Goal: Transaction & Acquisition: Purchase product/service

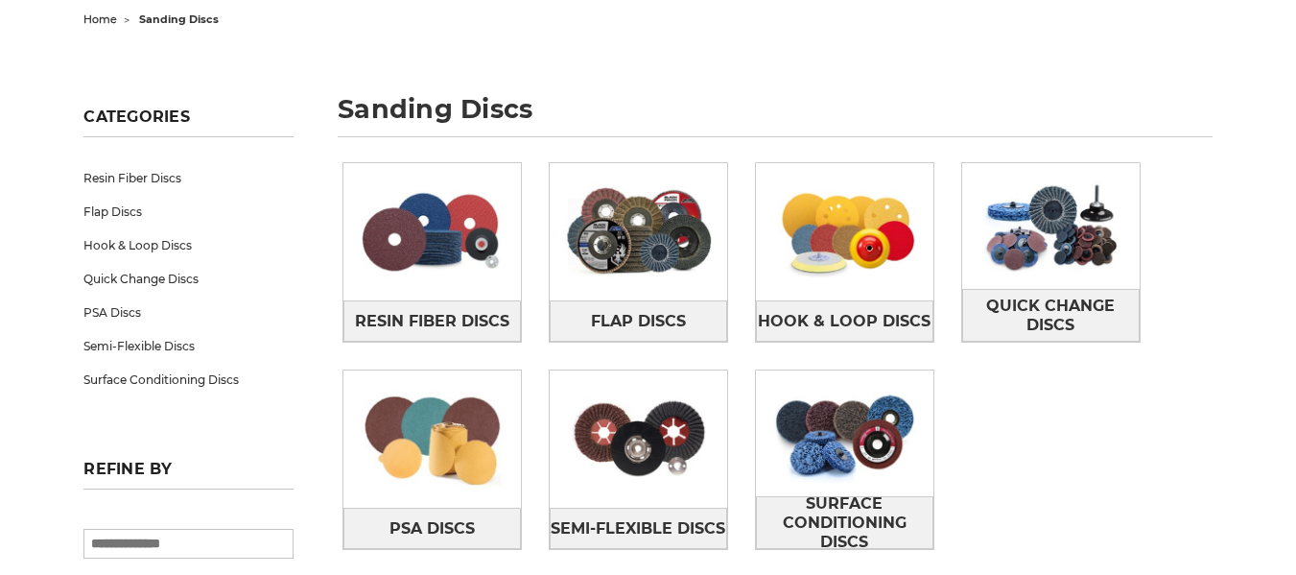
scroll to position [243, 0]
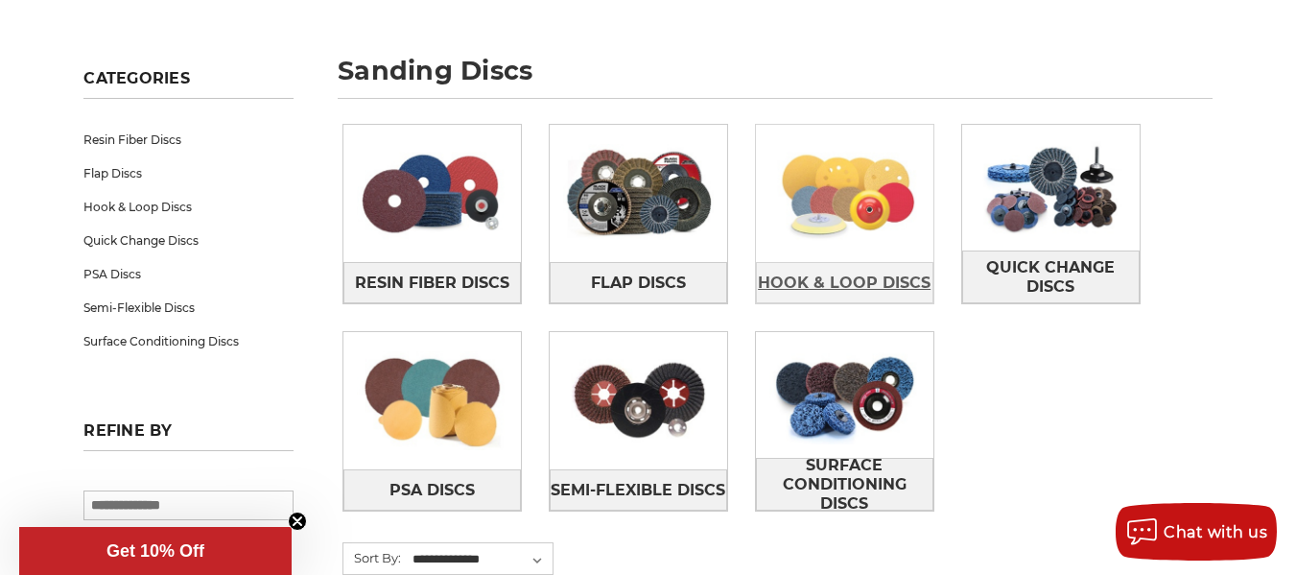
click at [850, 273] on span "Hook & Loop Discs" at bounding box center [844, 283] width 173 height 33
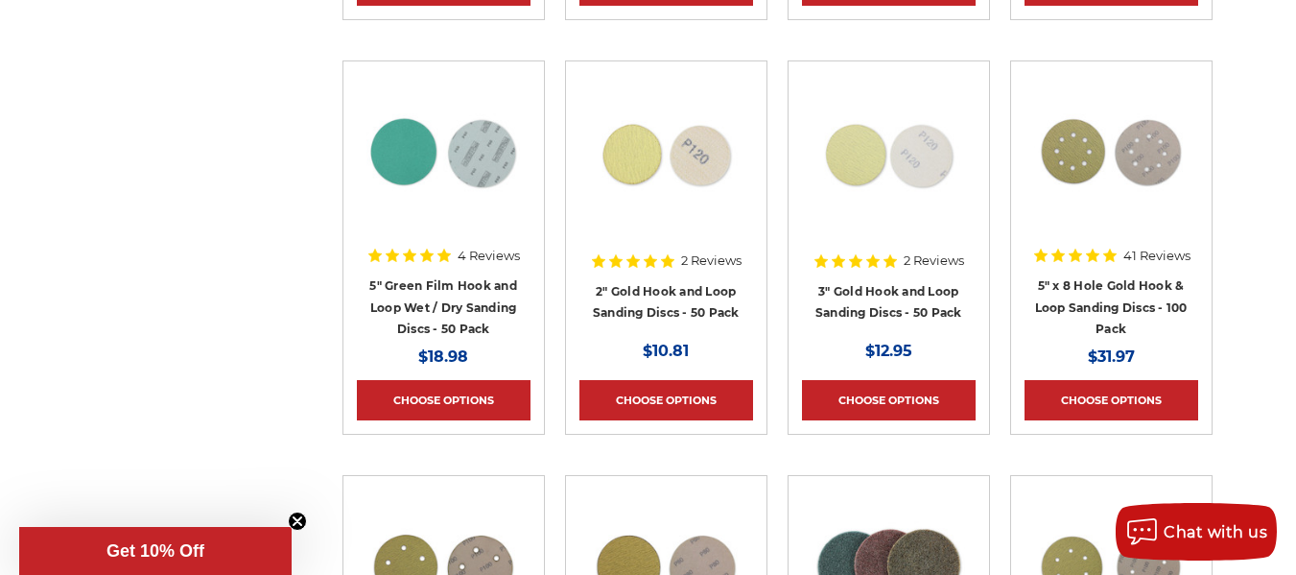
scroll to position [832, 0]
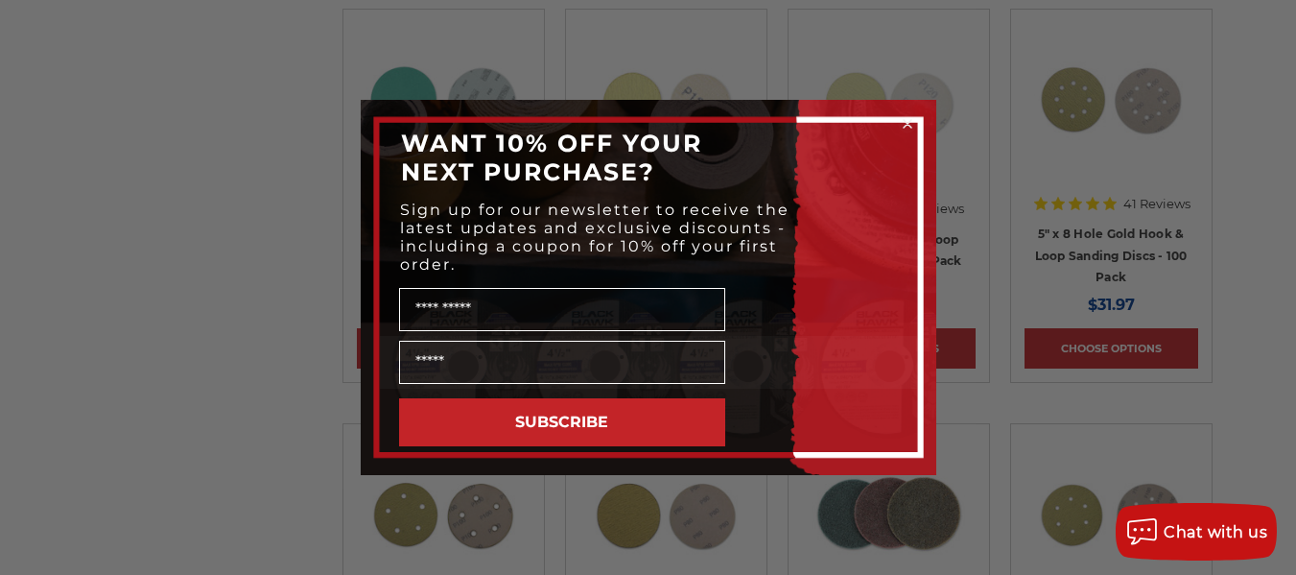
click at [909, 120] on circle "Close dialog" at bounding box center [907, 124] width 18 height 18
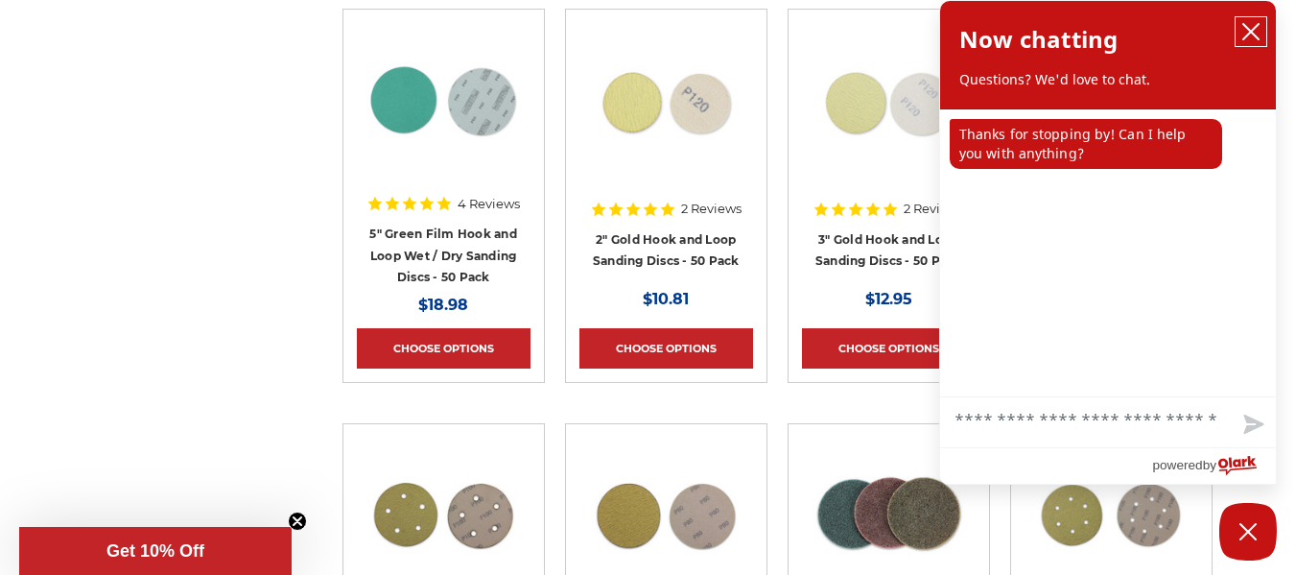
drag, startPoint x: 1250, startPoint y: 19, endPoint x: 1254, endPoint y: 50, distance: 30.9
click at [1250, 19] on button "close chatbox" at bounding box center [1251, 31] width 31 height 29
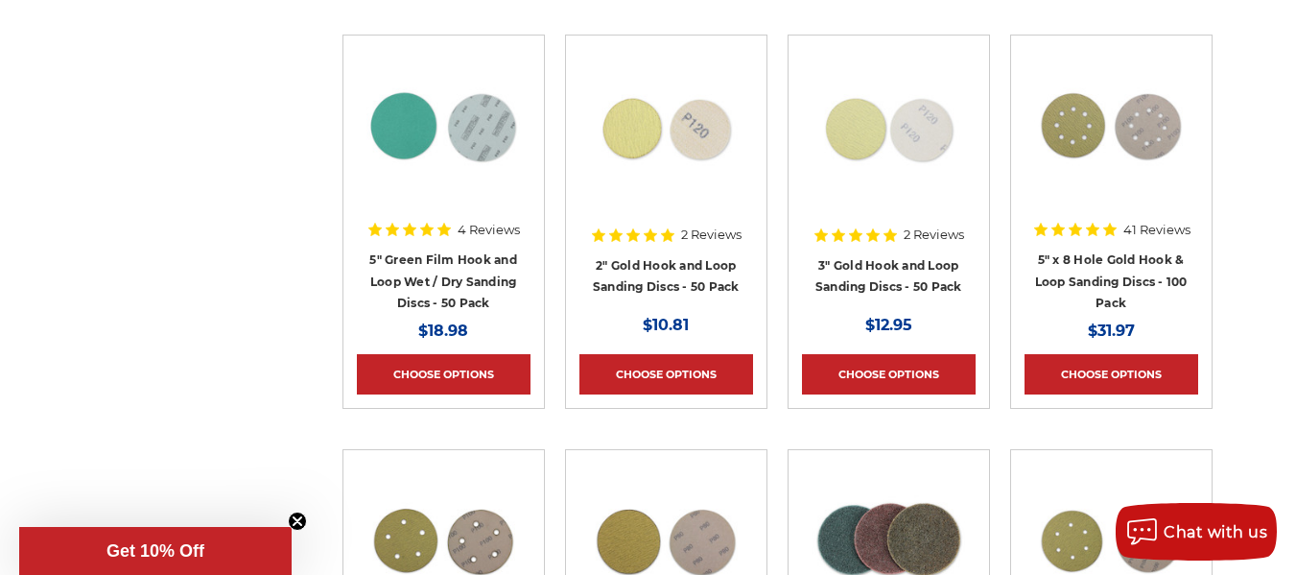
scroll to position [768, 0]
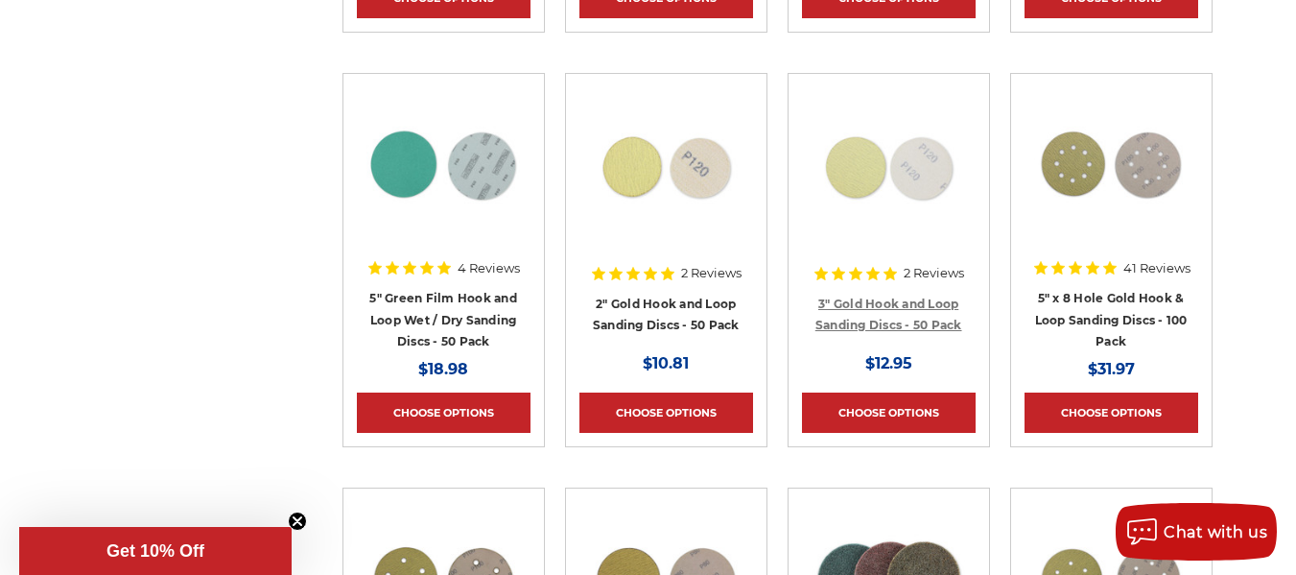
click at [878, 322] on link "3" Gold Hook and Loop Sanding Discs - 50 Pack" at bounding box center [889, 315] width 147 height 36
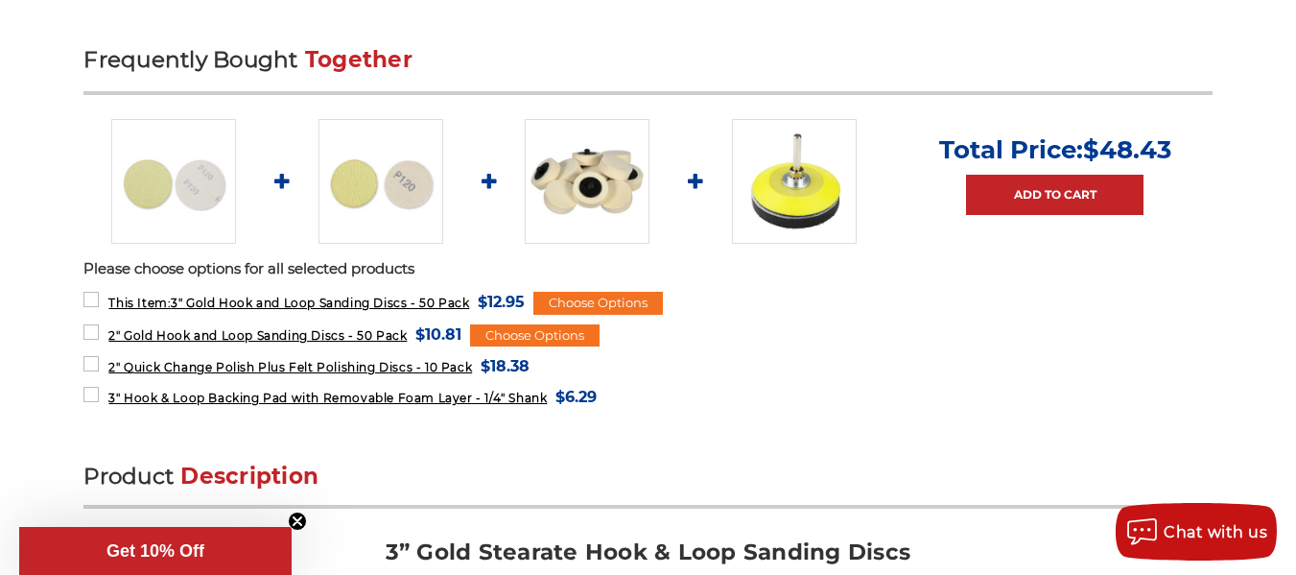
scroll to position [883, 0]
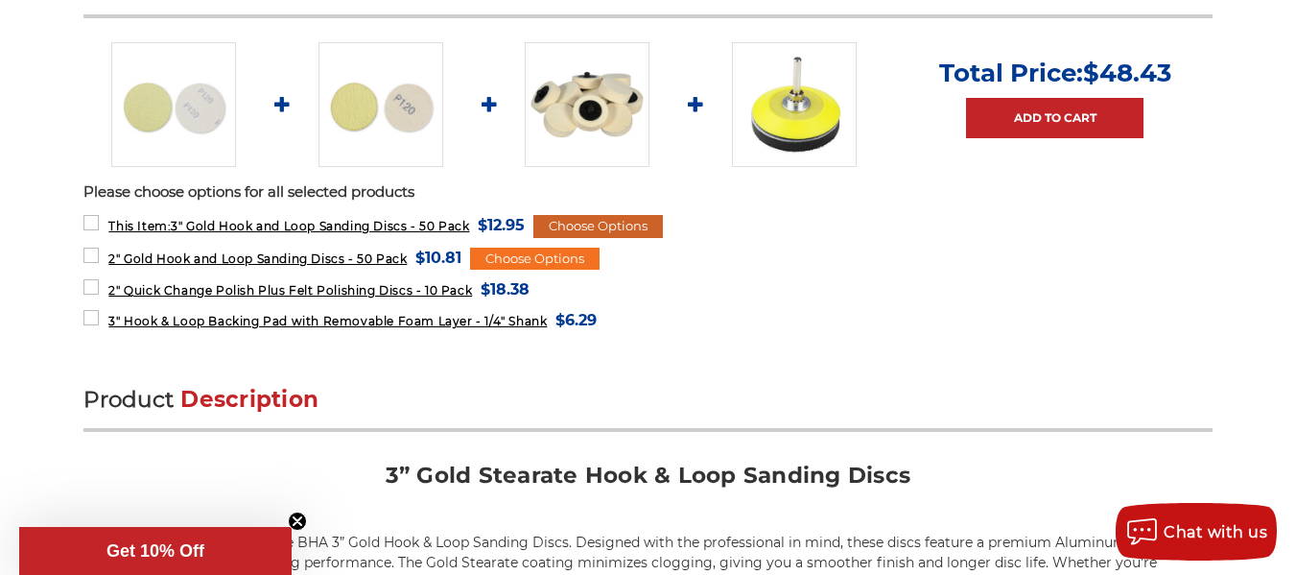
click at [634, 229] on div "Choose Options" at bounding box center [599, 226] width 130 height 23
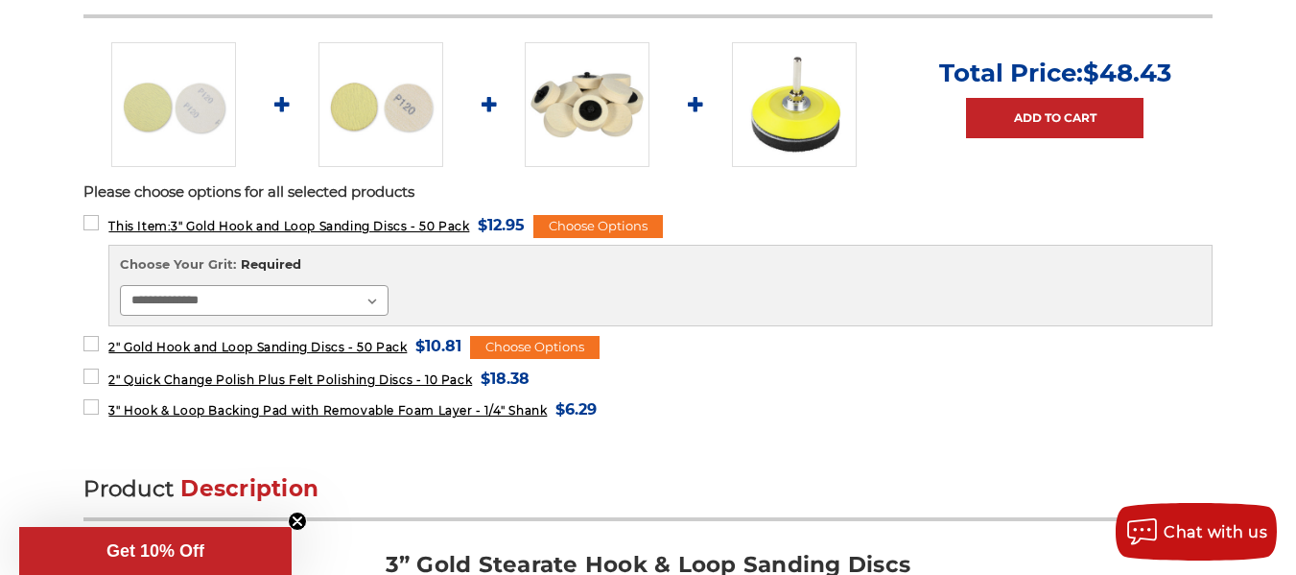
click at [373, 299] on select "**********" at bounding box center [254, 300] width 269 height 31
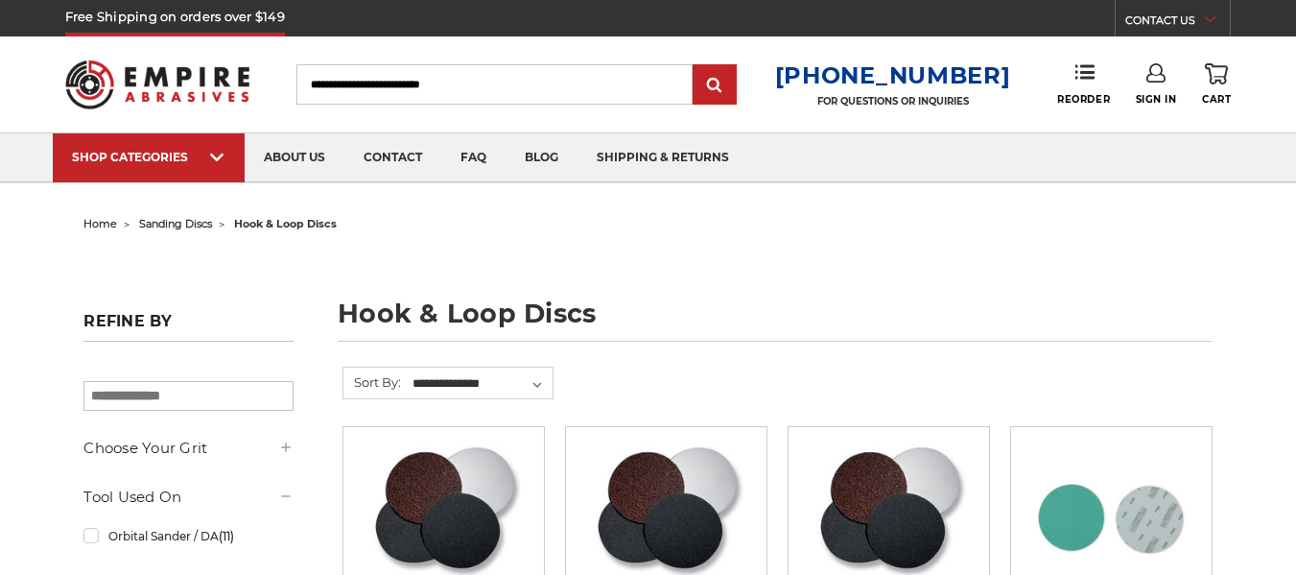
scroll to position [768, 0]
